Goal: Task Accomplishment & Management: Use online tool/utility

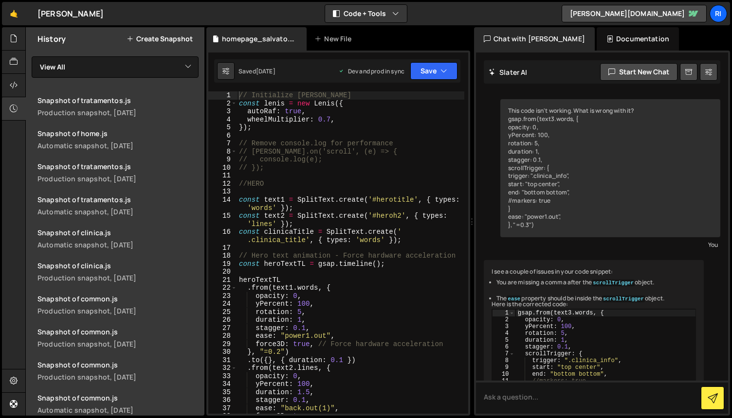
scroll to position [8562, 0]
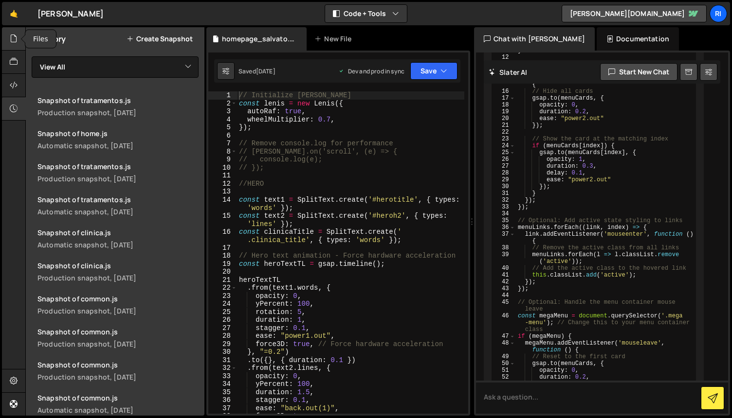
click at [15, 44] on div at bounding box center [14, 38] width 24 height 23
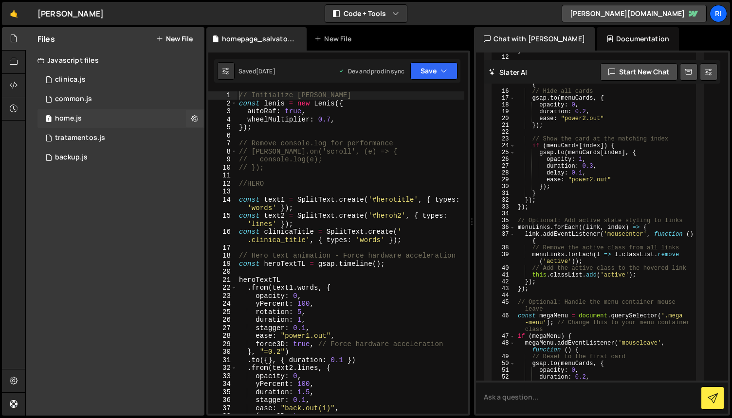
click at [118, 118] on div "1 home.js 0" at bounding box center [120, 118] width 167 height 19
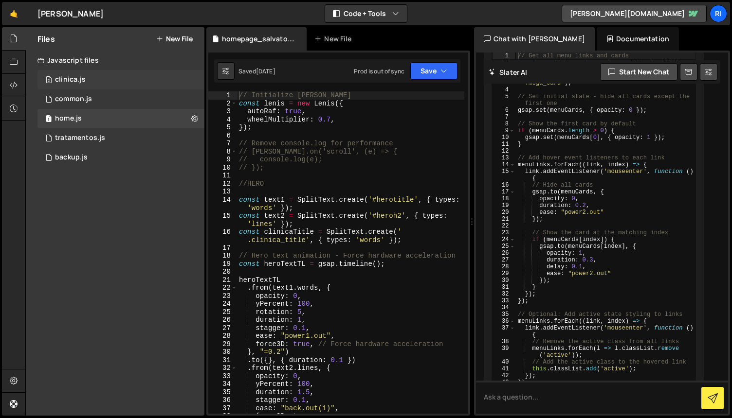
scroll to position [8664, 0]
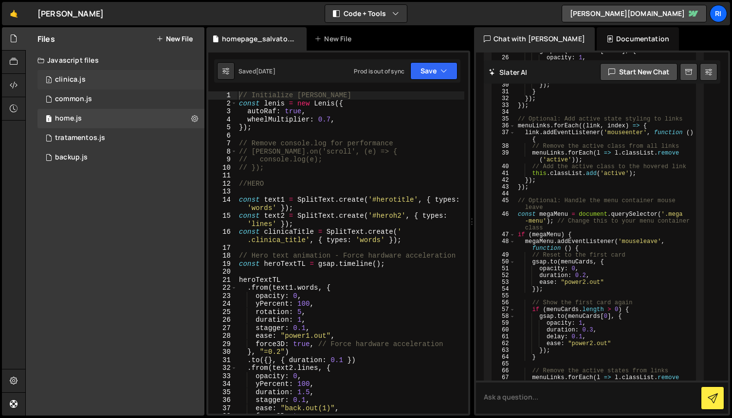
click at [97, 76] on div "2 clinica.js 0" at bounding box center [120, 79] width 167 height 19
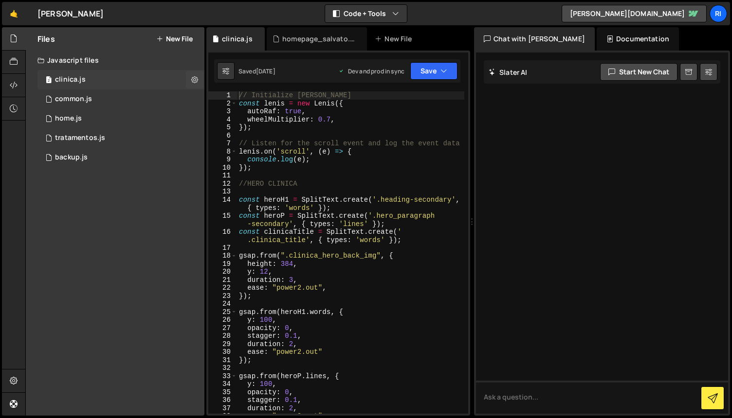
scroll to position [0, 0]
click at [99, 102] on div "1 common.js 0" at bounding box center [120, 99] width 167 height 19
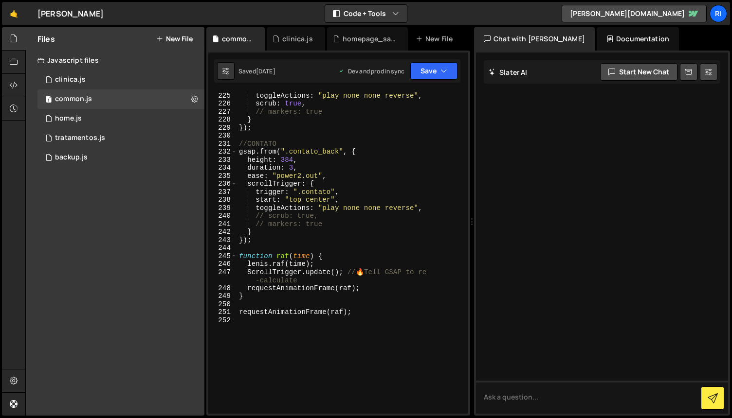
scroll to position [2034, 0]
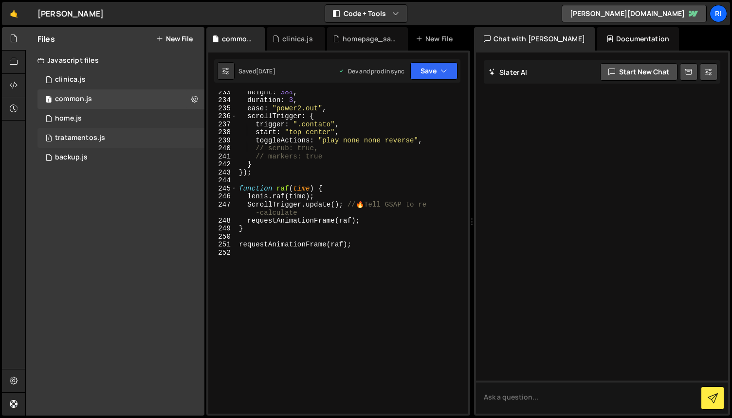
click at [97, 139] on div "tratamentos.js" at bounding box center [80, 138] width 50 height 9
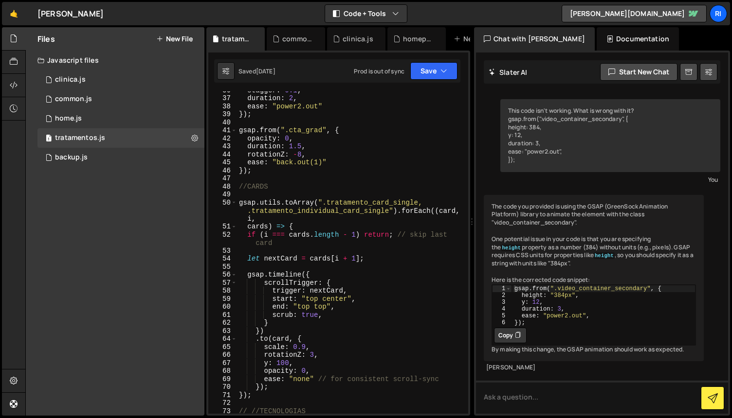
scroll to position [385, 0]
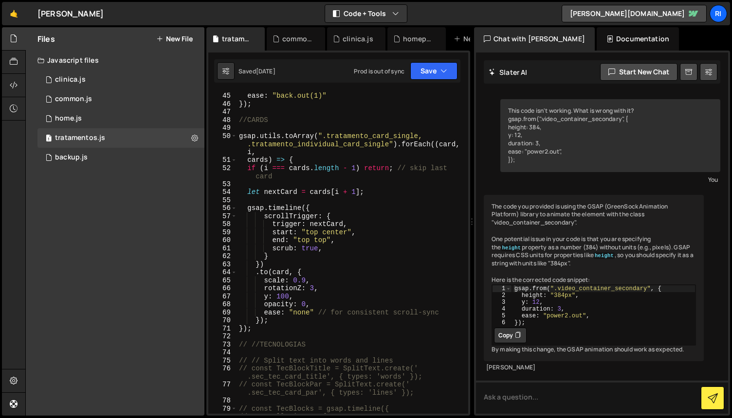
click at [390, 144] on div "rotationZ : - 8 , ease : "back.out(1)" }) ; //CARDS gsap . utils . toArray ( ".…" at bounding box center [350, 253] width 227 height 339
paste textarea "tecnologias_card"
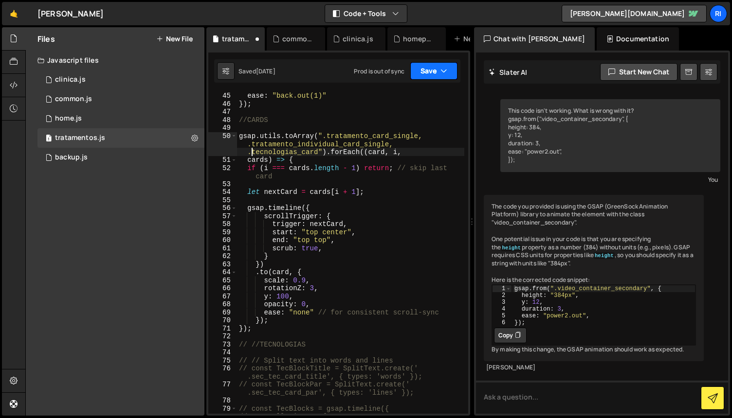
type textarea "gsap.utils.toArray(".tratamento_card_single, .tratamento_individual_card_single…"
click at [430, 66] on button "Save" at bounding box center [433, 71] width 47 height 18
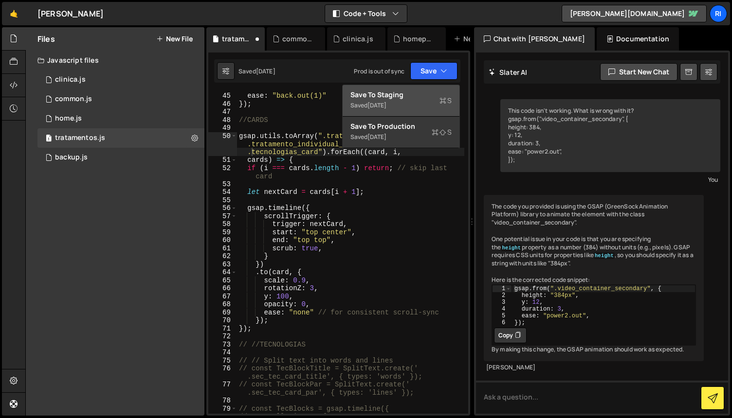
click at [411, 96] on div "Save to Staging S" at bounding box center [400, 95] width 101 height 10
